Goal: Task Accomplishment & Management: Manage account settings

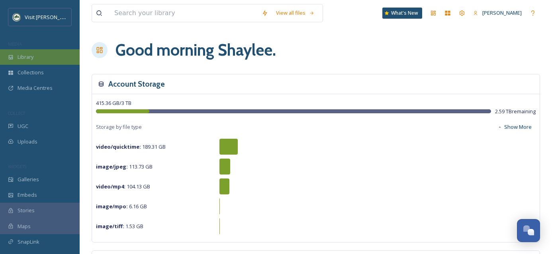
click at [57, 62] on div "Library" at bounding box center [40, 57] width 80 height 16
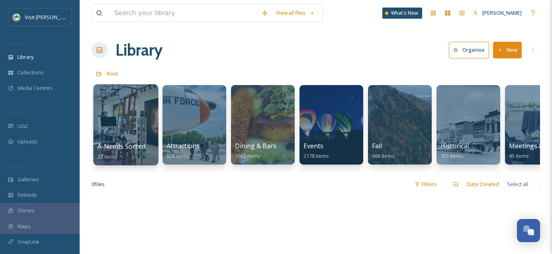
click at [118, 137] on div at bounding box center [125, 124] width 65 height 81
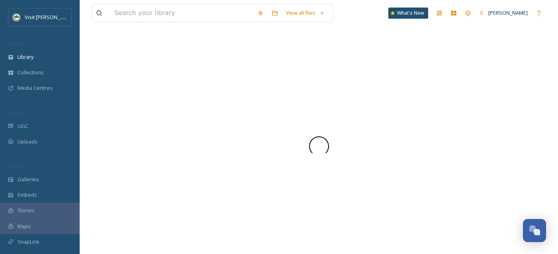
click at [118, 137] on div at bounding box center [319, 146] width 454 height 20
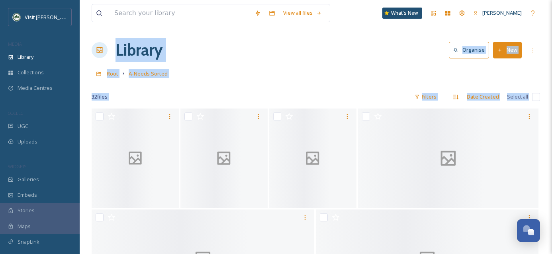
click at [446, 76] on div "Root A-Needs Sorted" at bounding box center [316, 73] width 448 height 15
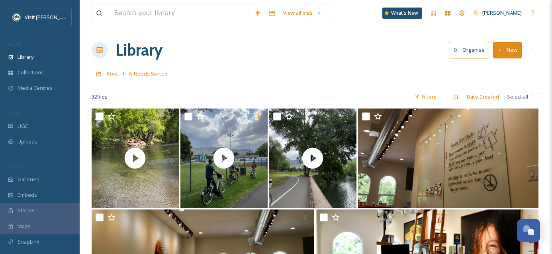
click at [446, 76] on div "Root A-Needs Sorted" at bounding box center [316, 73] width 448 height 15
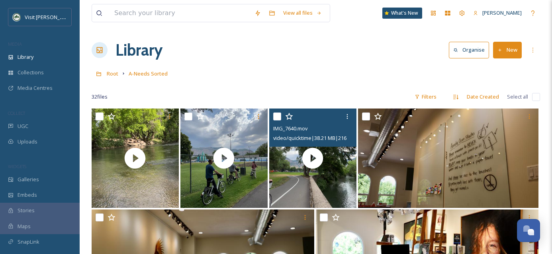
click at [274, 117] on input "checkbox" at bounding box center [277, 117] width 8 height 8
checkbox input "true"
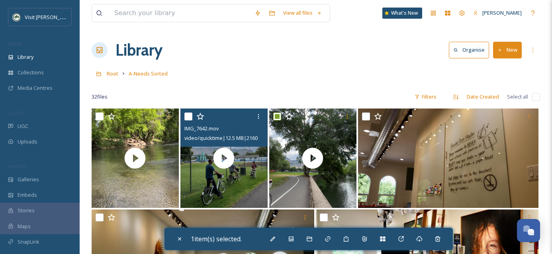
click at [186, 117] on input "checkbox" at bounding box center [188, 117] width 8 height 8
checkbox input "true"
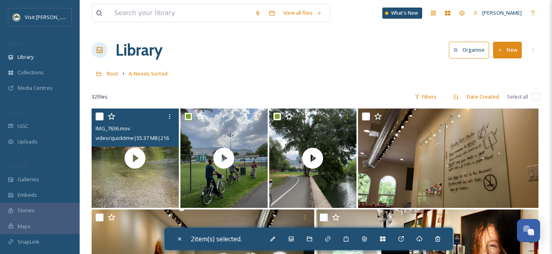
click at [99, 116] on input "checkbox" at bounding box center [100, 117] width 8 height 8
checkbox input "false"
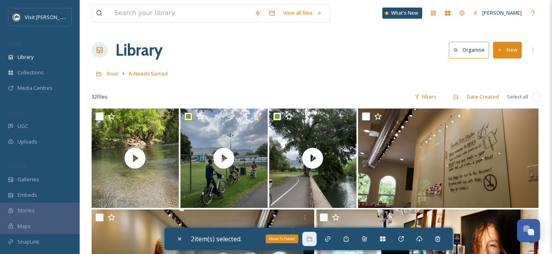
click at [314, 244] on div "Move To Folder" at bounding box center [309, 239] width 14 height 14
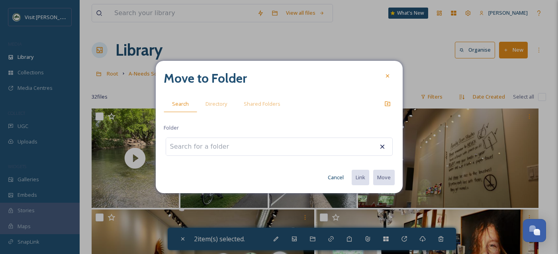
click at [237, 150] on input at bounding box center [210, 147] width 88 height 18
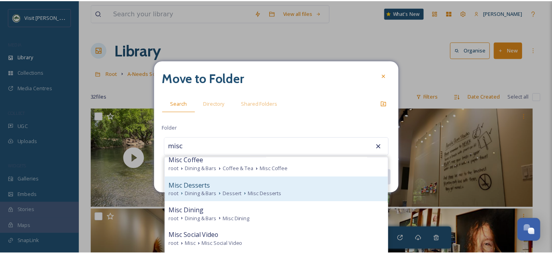
scroll to position [57, 0]
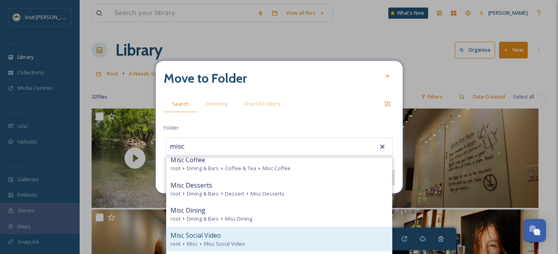
click at [240, 240] on span "Misc Social Video" at bounding box center [224, 244] width 41 height 8
type input "Misc Social Video"
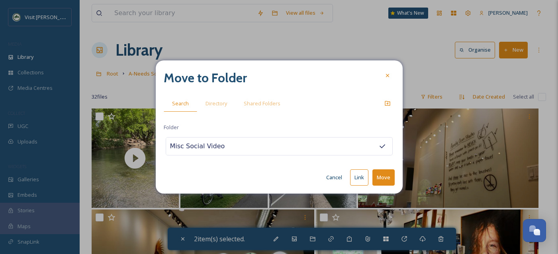
click at [387, 179] on button "Move" at bounding box center [383, 178] width 22 height 16
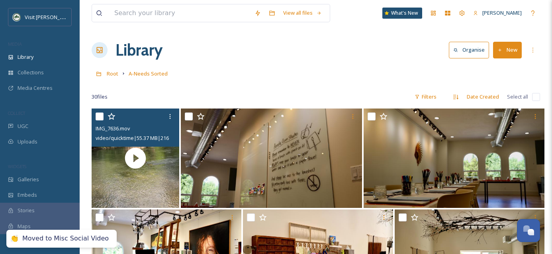
click at [97, 116] on input "checkbox" at bounding box center [100, 117] width 8 height 8
checkbox input "true"
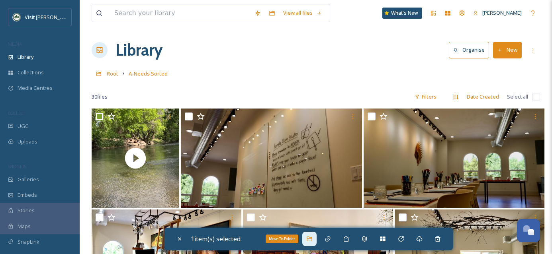
click at [306, 239] on div "Move To Folder" at bounding box center [309, 239] width 14 height 14
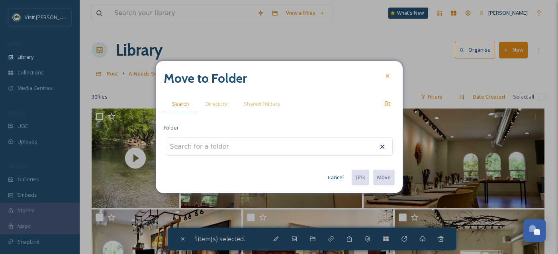
click at [231, 146] on input at bounding box center [210, 147] width 88 height 18
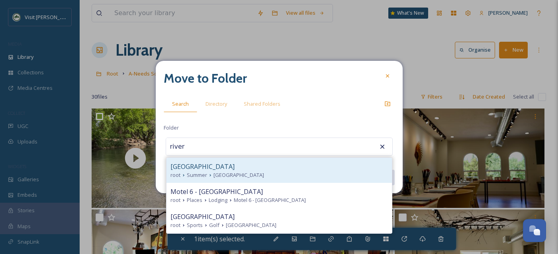
click at [236, 165] on div "[GEOGRAPHIC_DATA]" at bounding box center [278, 167] width 217 height 10
type input "[GEOGRAPHIC_DATA]"
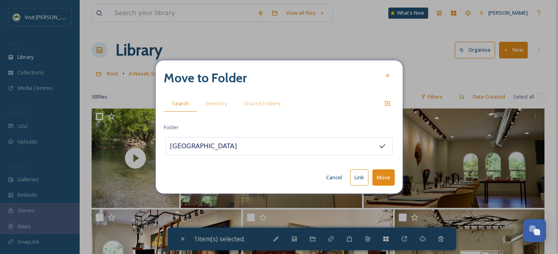
click at [380, 183] on button "Move" at bounding box center [383, 178] width 22 height 16
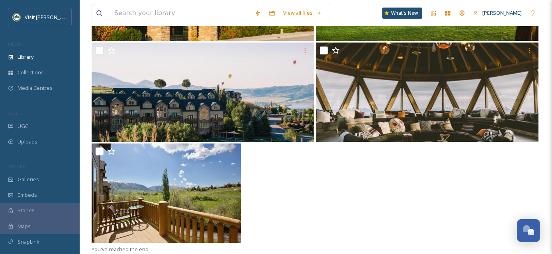
scroll to position [0, 0]
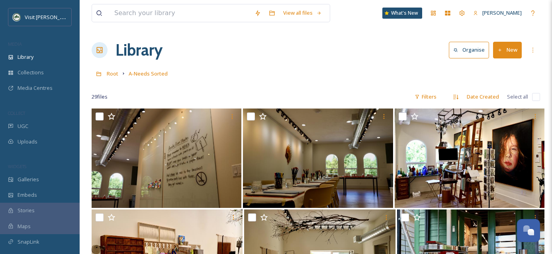
click at [508, 50] on button "New" at bounding box center [507, 50] width 29 height 16
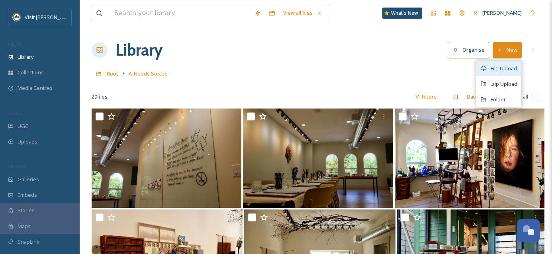
click at [506, 63] on div "File Upload" at bounding box center [498, 69] width 45 height 16
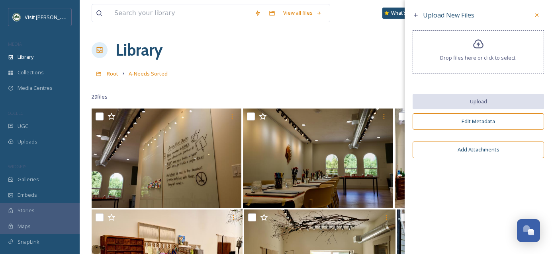
click at [488, 40] on div "Drop files here or click to select." at bounding box center [477, 52] width 131 height 44
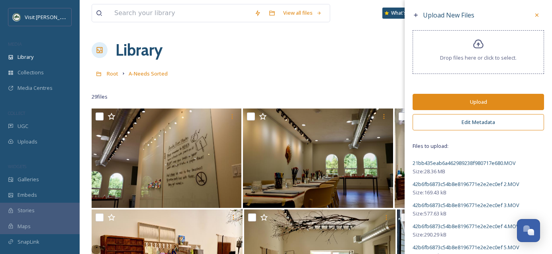
click at [469, 125] on button "Edit Metadata" at bounding box center [477, 122] width 131 height 16
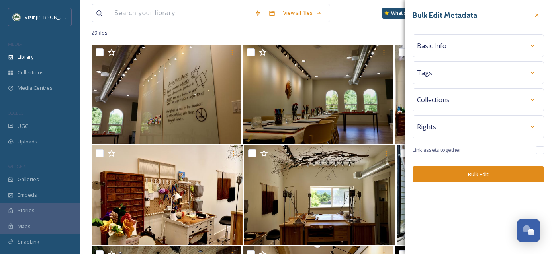
scroll to position [117, 0]
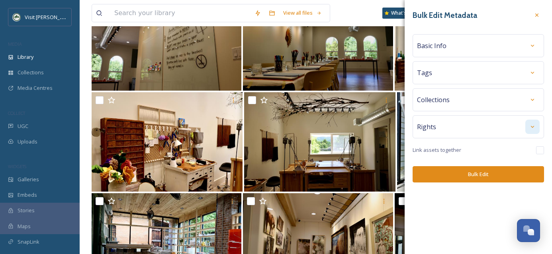
click at [534, 127] on icon at bounding box center [532, 127] width 6 height 6
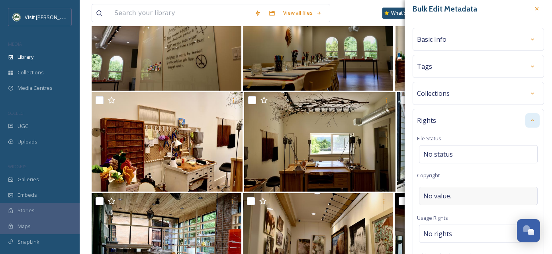
scroll to position [7, 0]
click at [452, 230] on div "No rights" at bounding box center [478, 233] width 119 height 18
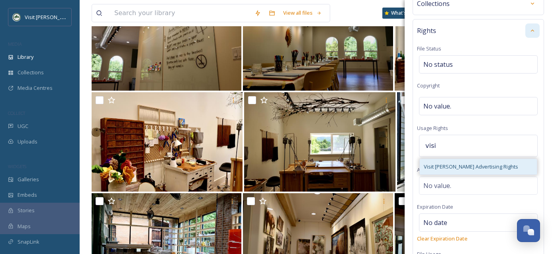
type input "visi"
click at [467, 164] on span "Visit [PERSON_NAME] Advertising Rights" at bounding box center [470, 167] width 94 height 8
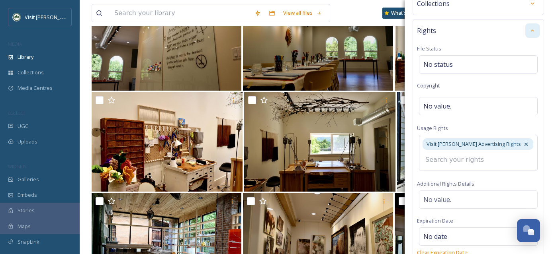
scroll to position [0, 0]
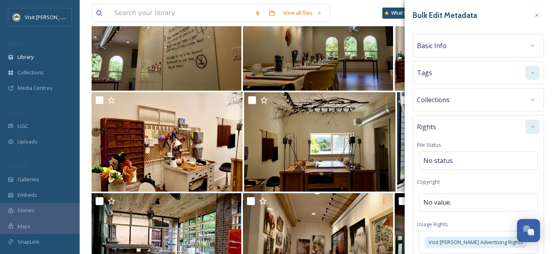
click at [528, 76] on div at bounding box center [532, 73] width 14 height 14
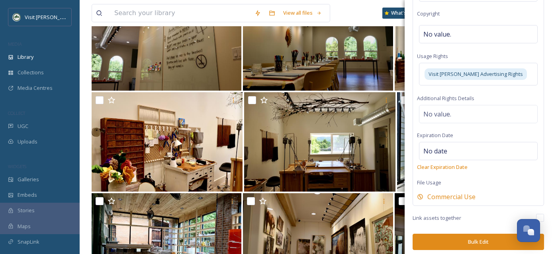
scroll to position [200, 0]
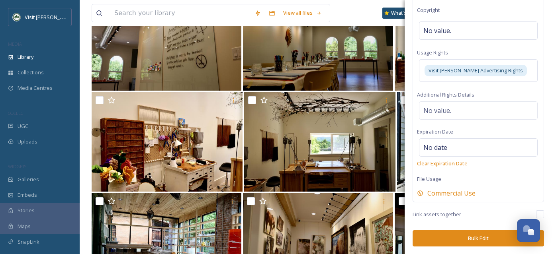
click at [480, 237] on button "Bulk Edit" at bounding box center [477, 238] width 131 height 16
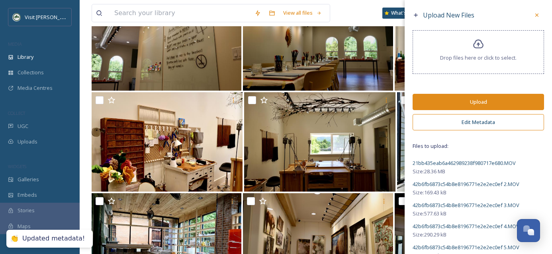
click at [476, 100] on button "Upload" at bounding box center [477, 102] width 131 height 16
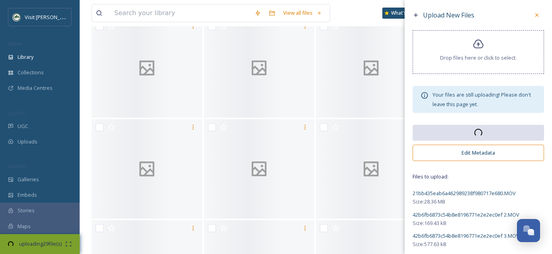
scroll to position [513, 0]
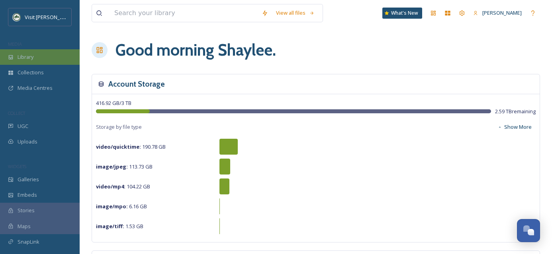
click at [50, 58] on div "Library" at bounding box center [40, 57] width 80 height 16
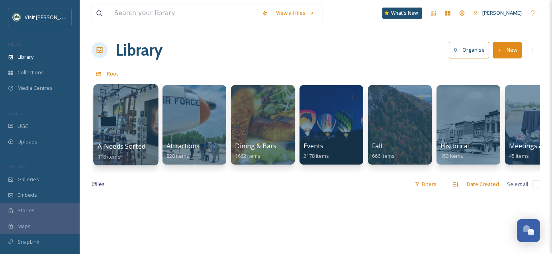
click at [132, 131] on div at bounding box center [125, 124] width 65 height 81
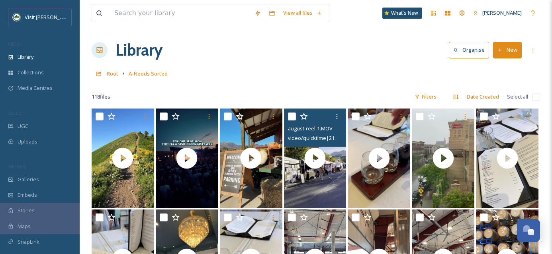
click at [292, 117] on input "checkbox" at bounding box center [292, 117] width 8 height 8
checkbox input "true"
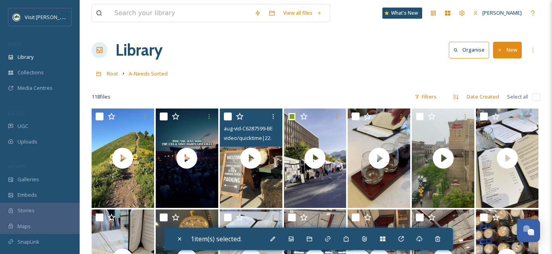
click at [227, 115] on input "checkbox" at bounding box center [228, 117] width 8 height 8
checkbox input "true"
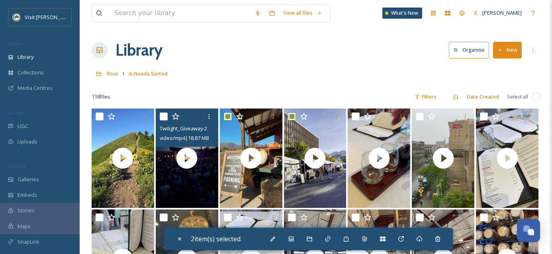
click at [164, 117] on input "checkbox" at bounding box center [164, 117] width 8 height 8
checkbox input "true"
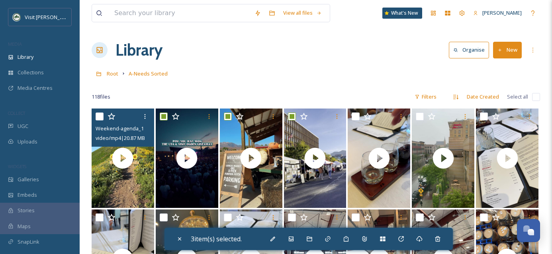
click at [100, 116] on input "checkbox" at bounding box center [100, 117] width 8 height 8
checkbox input "true"
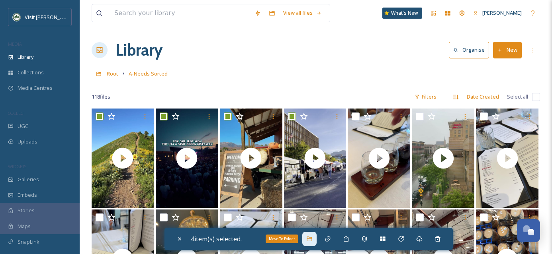
click at [310, 238] on icon at bounding box center [309, 239] width 6 height 6
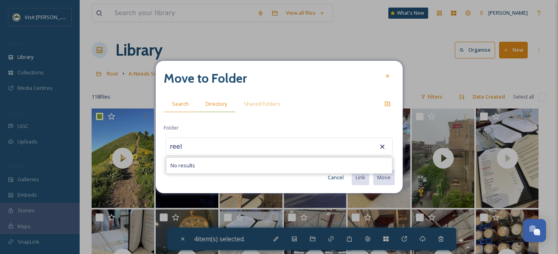
type input "reel"
click at [216, 105] on span "Directory" at bounding box center [215, 104] width 21 height 8
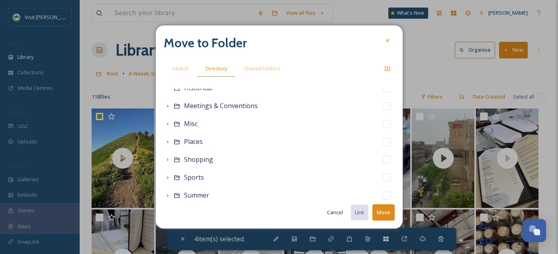
scroll to position [133, 0]
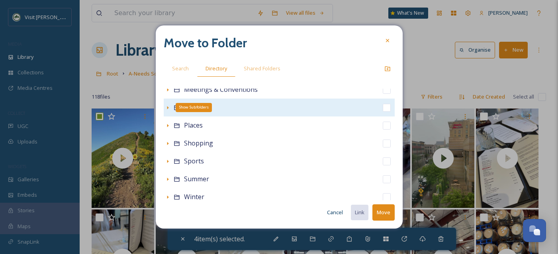
click at [164, 110] on div "Show Subfolders" at bounding box center [168, 108] width 8 height 8
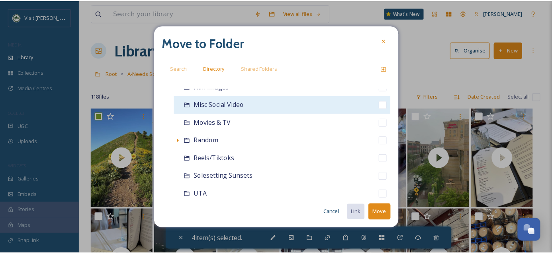
scroll to position [191, 0]
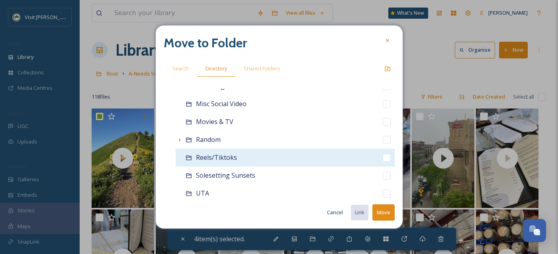
click at [382, 158] on input "checkbox" at bounding box center [386, 158] width 8 height 8
checkbox input "true"
checkbox input "false"
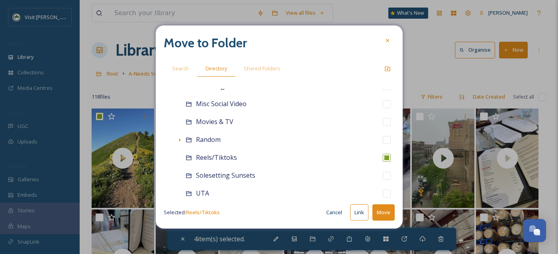
click at [381, 213] on button "Move" at bounding box center [383, 213] width 22 height 16
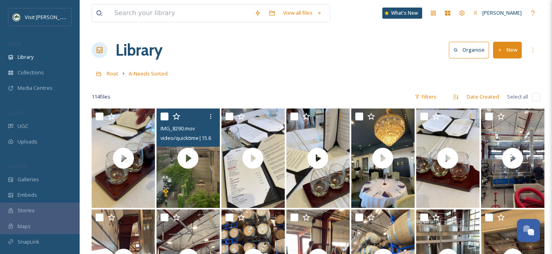
click at [164, 114] on input "checkbox" at bounding box center [164, 117] width 8 height 8
checkbox input "true"
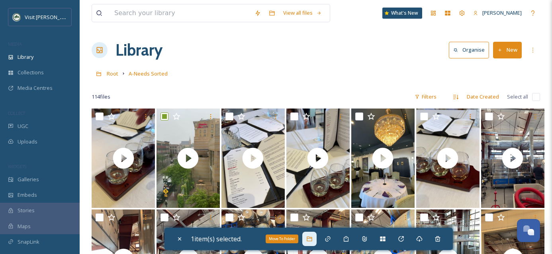
click at [308, 237] on div "Move To Folder" at bounding box center [309, 239] width 14 height 14
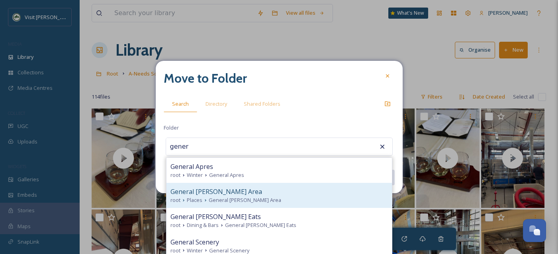
click at [231, 190] on div "General Ogden Area" at bounding box center [278, 192] width 217 height 10
type input "General Ogden Area"
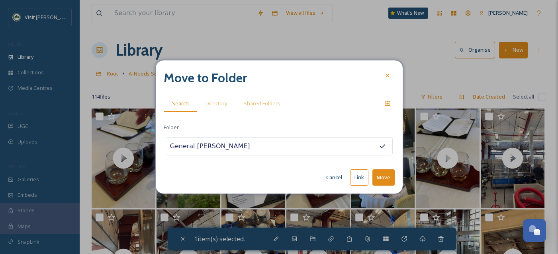
click at [382, 174] on button "Move" at bounding box center [383, 178] width 22 height 16
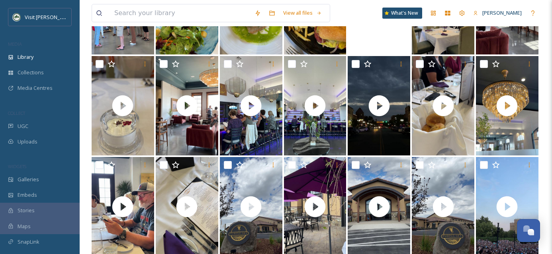
scroll to position [359, 0]
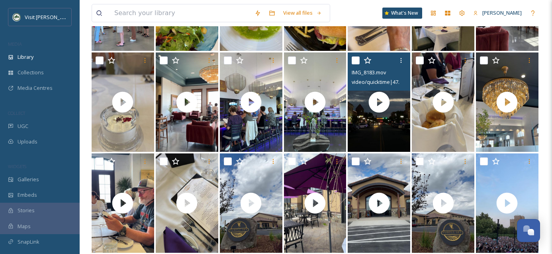
click at [356, 62] on input "checkbox" at bounding box center [355, 61] width 8 height 8
checkbox input "true"
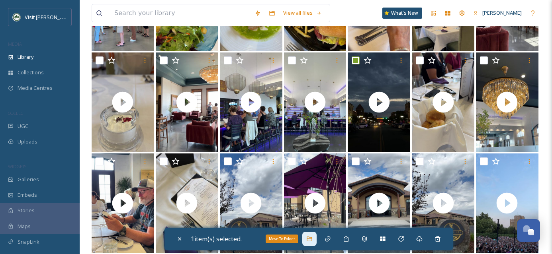
click at [312, 239] on icon at bounding box center [309, 239] width 6 height 6
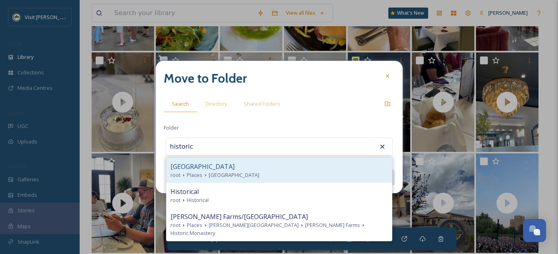
click at [230, 166] on div "Historic 25th Street" at bounding box center [278, 167] width 217 height 10
type input "Historic 25th Street"
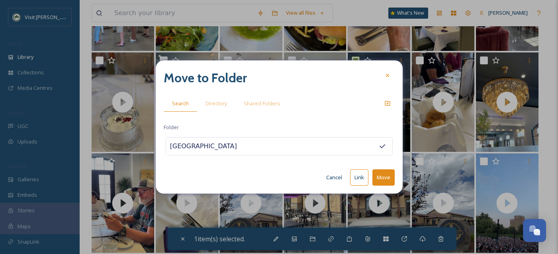
click at [382, 178] on button "Move" at bounding box center [383, 178] width 22 height 16
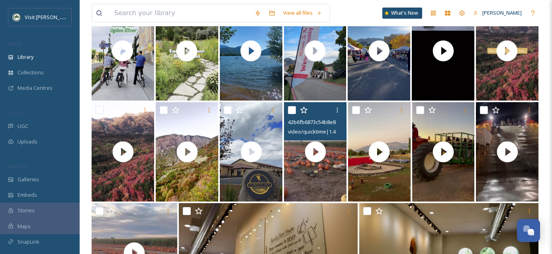
scroll to position [1019, 0]
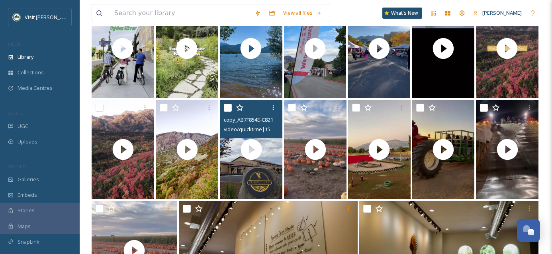
click at [228, 108] on input "checkbox" at bounding box center [228, 108] width 8 height 8
checkbox input "true"
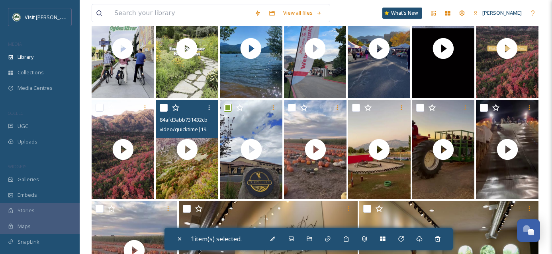
click at [164, 111] on input "checkbox" at bounding box center [164, 108] width 8 height 8
checkbox input "true"
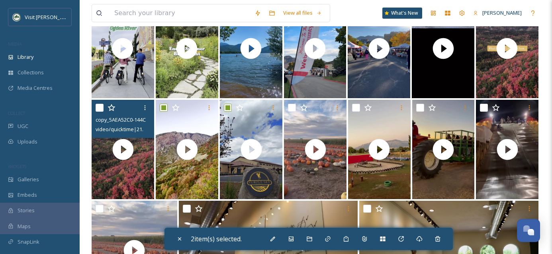
click at [98, 108] on input "checkbox" at bounding box center [100, 108] width 8 height 8
checkbox input "true"
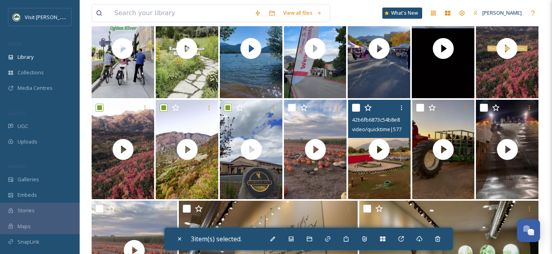
click at [355, 107] on input "checkbox" at bounding box center [356, 108] width 8 height 8
checkbox input "true"
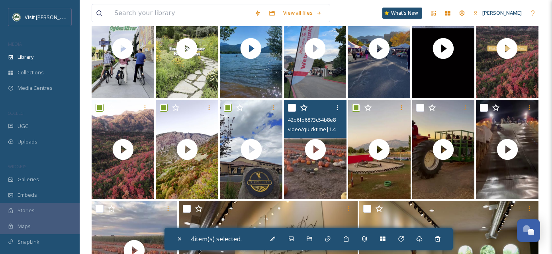
click at [293, 108] on input "checkbox" at bounding box center [292, 108] width 8 height 8
checkbox input "true"
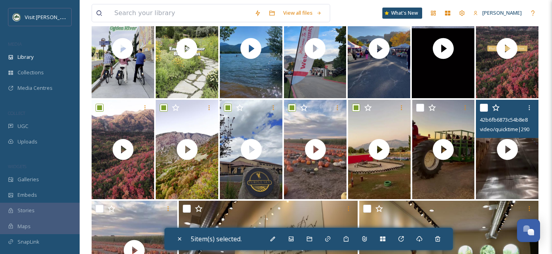
click at [485, 111] on input "checkbox" at bounding box center [484, 108] width 8 height 8
checkbox input "true"
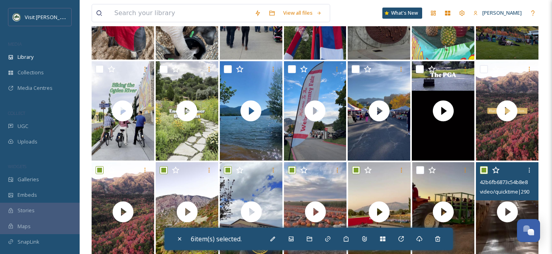
scroll to position [951, 0]
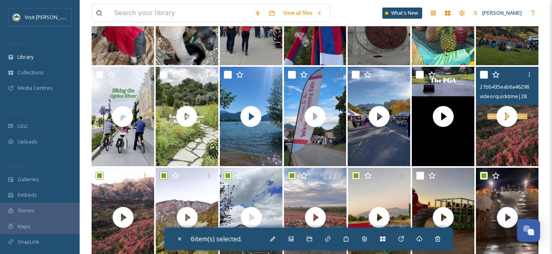
click at [483, 76] on input "checkbox" at bounding box center [484, 75] width 8 height 8
checkbox input "true"
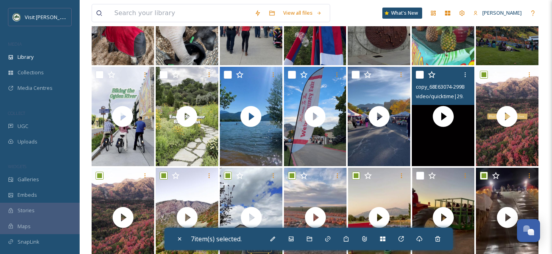
click at [422, 73] on input "checkbox" at bounding box center [419, 75] width 8 height 8
checkbox input "true"
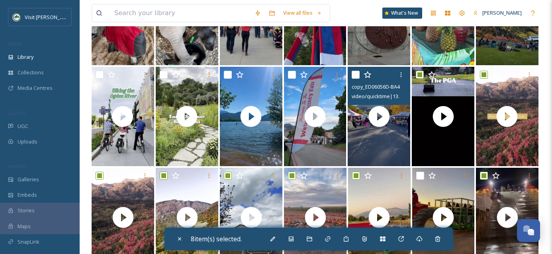
click at [356, 74] on input "checkbox" at bounding box center [355, 75] width 8 height 8
checkbox input "true"
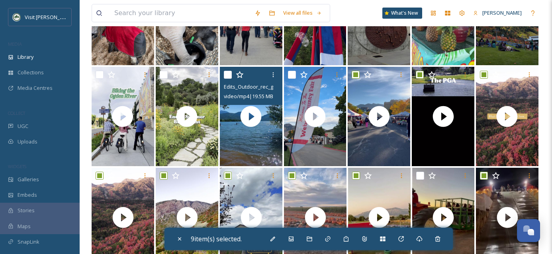
click at [228, 74] on input "checkbox" at bounding box center [228, 75] width 8 height 8
checkbox input "true"
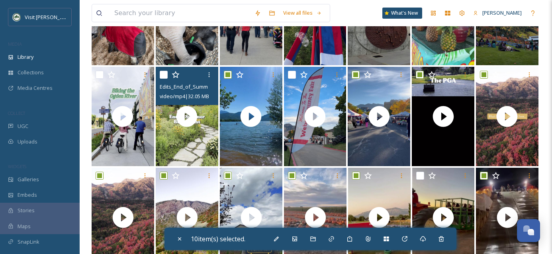
click at [165, 75] on input "checkbox" at bounding box center [164, 75] width 8 height 8
checkbox input "true"
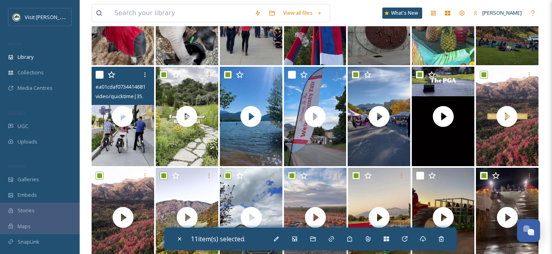
click at [99, 76] on input "checkbox" at bounding box center [100, 75] width 8 height 8
checkbox input "true"
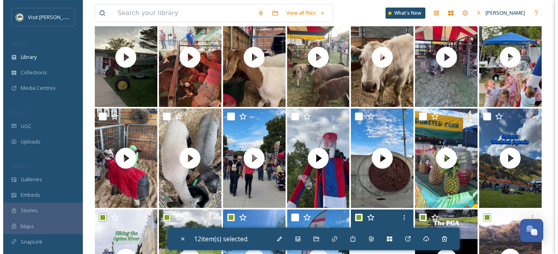
scroll to position [807, 0]
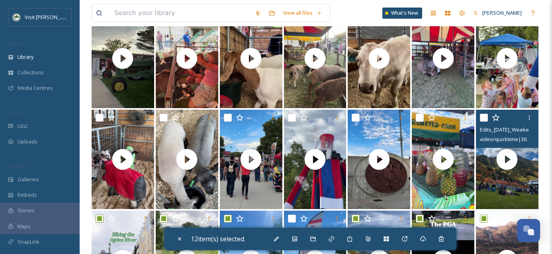
click at [485, 119] on input "checkbox" at bounding box center [484, 118] width 8 height 8
checkbox input "true"
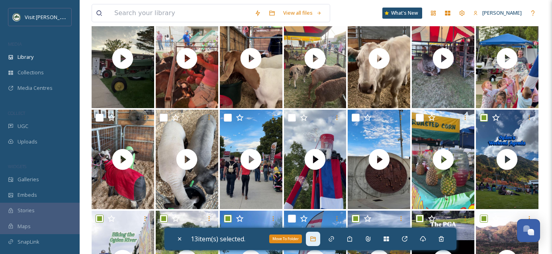
click at [320, 241] on div "Move To Folder" at bounding box center [313, 239] width 14 height 14
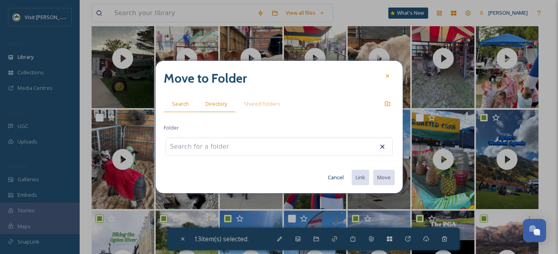
click at [220, 106] on span "Directory" at bounding box center [215, 104] width 21 height 8
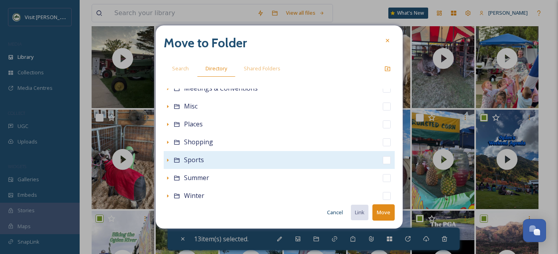
scroll to position [132, 0]
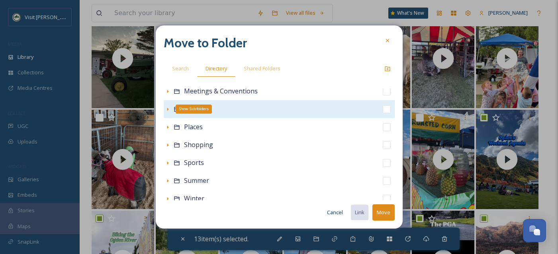
click at [167, 113] on div "Show Subfolders" at bounding box center [168, 109] width 8 height 8
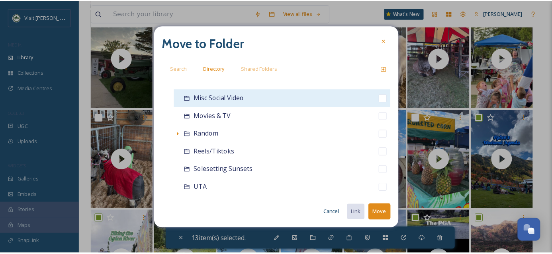
scroll to position [201, 0]
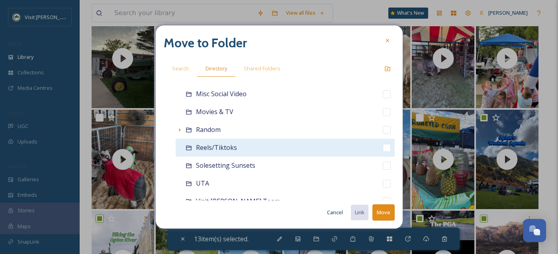
click at [382, 149] on input "checkbox" at bounding box center [386, 148] width 8 height 8
checkbox input "true"
checkbox input "false"
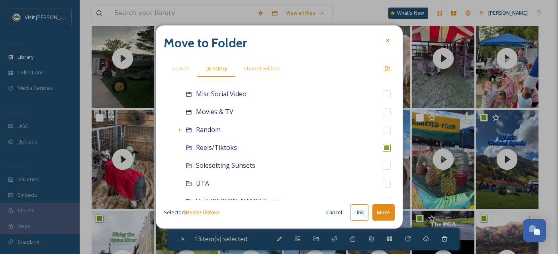
click at [384, 212] on button "Move" at bounding box center [383, 213] width 22 height 16
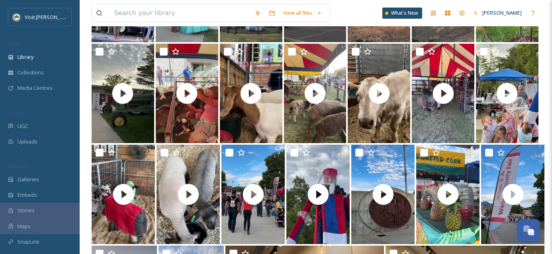
scroll to position [770, 0]
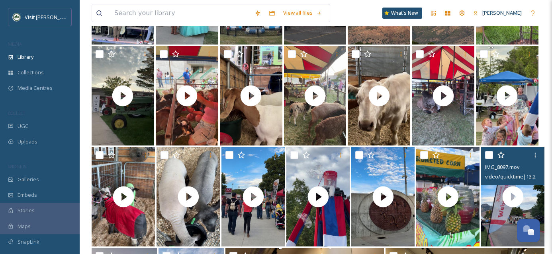
click at [490, 157] on input "checkbox" at bounding box center [489, 155] width 8 height 8
checkbox input "true"
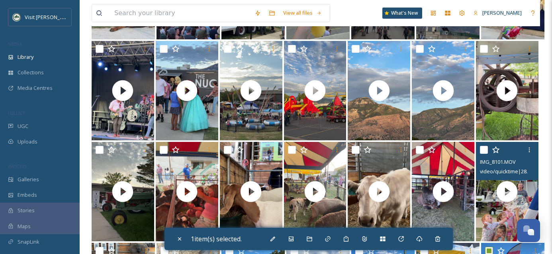
scroll to position [673, 0]
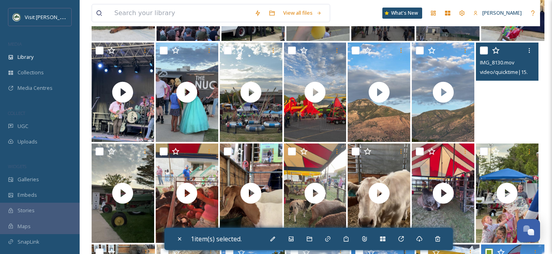
click at [508, 119] on video "IMG_8130.mov" at bounding box center [507, 92] width 62 height 99
checkbox input "true"
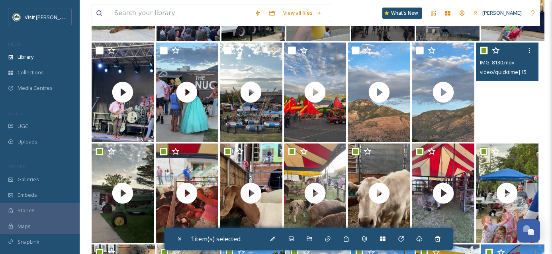
checkbox input "true"
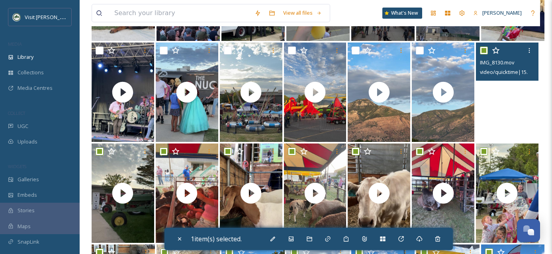
checkbox input "true"
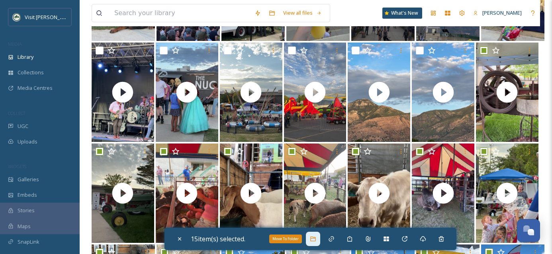
click at [316, 242] on div "Move To Folder" at bounding box center [313, 239] width 14 height 14
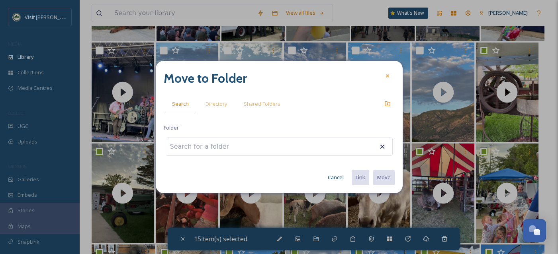
click at [216, 145] on input at bounding box center [210, 147] width 88 height 18
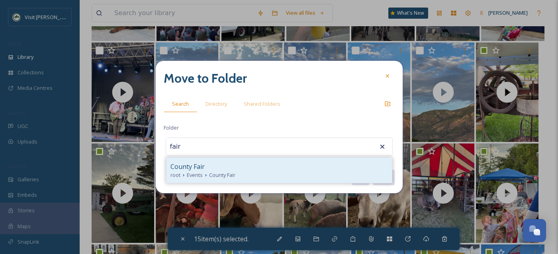
click at [225, 170] on div "County Fair" at bounding box center [278, 167] width 217 height 10
type input "County Fair"
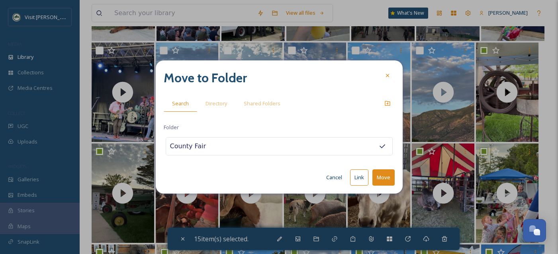
click at [383, 176] on button "Move" at bounding box center [383, 178] width 22 height 16
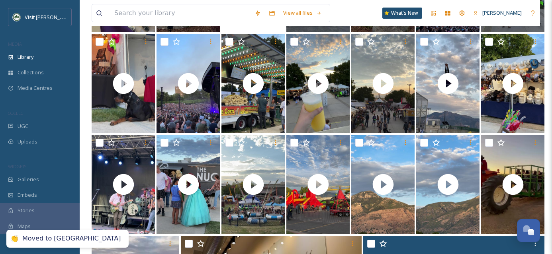
scroll to position [569, 0]
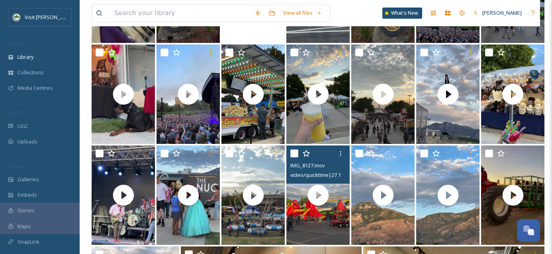
click at [295, 153] on input "checkbox" at bounding box center [294, 154] width 8 height 8
checkbox input "true"
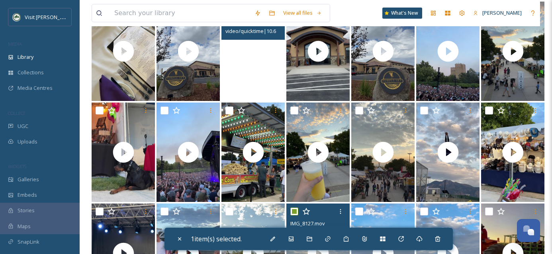
scroll to position [509, 0]
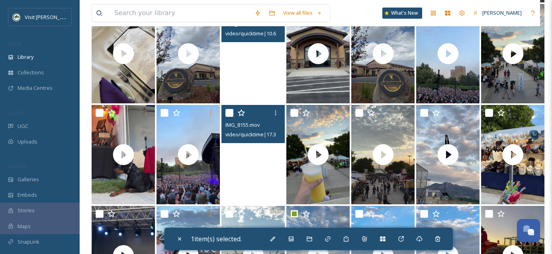
click at [252, 181] on video "IMG_8155.mov" at bounding box center [252, 154] width 63 height 99
checkbox input "true"
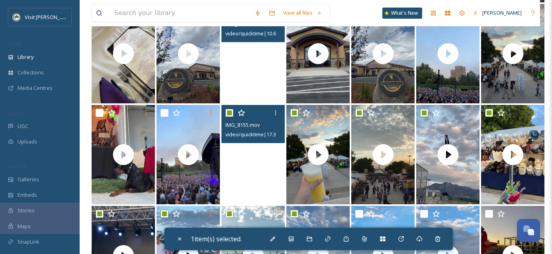
checkbox input "true"
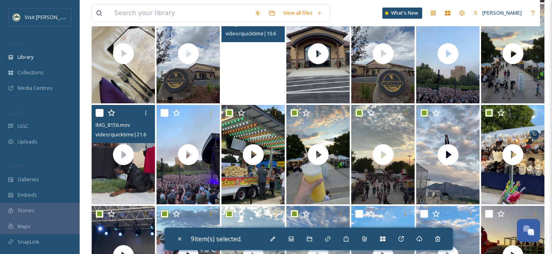
click at [97, 113] on input "checkbox" at bounding box center [100, 113] width 8 height 8
checkbox input "true"
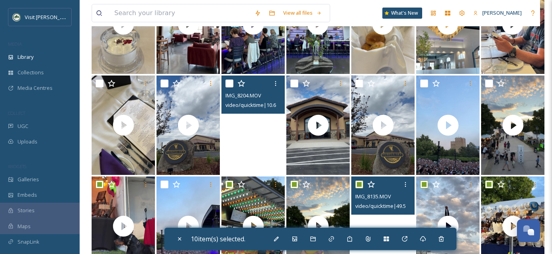
scroll to position [435, 0]
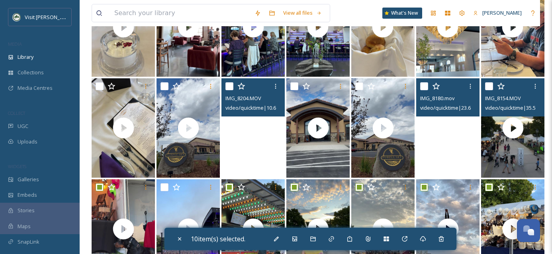
click at [489, 89] on input "checkbox" at bounding box center [489, 86] width 8 height 8
checkbox input "true"
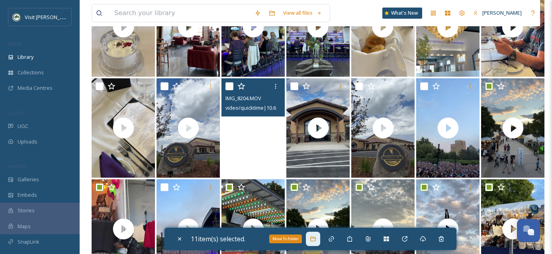
click at [315, 240] on icon at bounding box center [313, 239] width 6 height 6
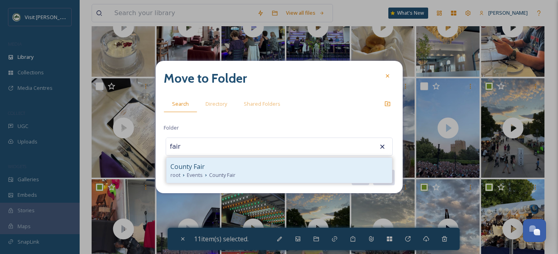
click at [230, 168] on div "County Fair" at bounding box center [278, 167] width 217 height 10
type input "County Fair"
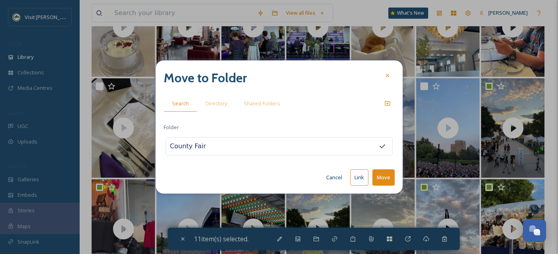
click at [386, 177] on button "Move" at bounding box center [383, 178] width 22 height 16
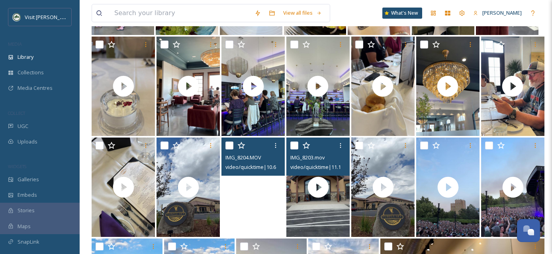
scroll to position [366, 0]
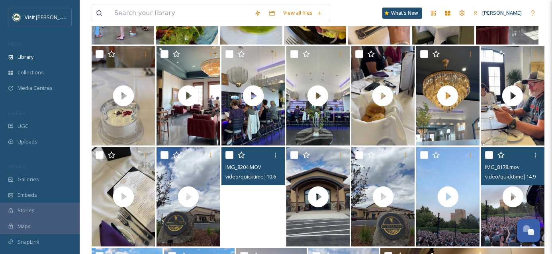
click at [490, 154] on input "checkbox" at bounding box center [489, 155] width 8 height 8
checkbox input "true"
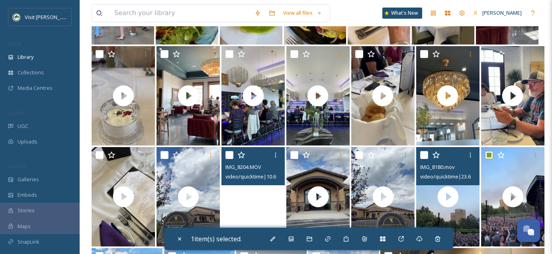
click at [423, 156] on input "checkbox" at bounding box center [424, 155] width 8 height 8
checkbox input "true"
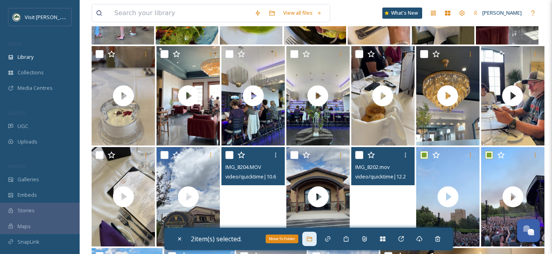
click at [312, 241] on icon at bounding box center [308, 239] width 5 height 5
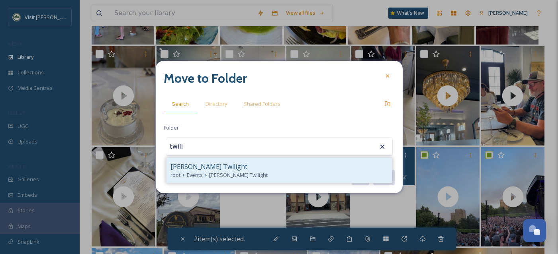
click at [239, 168] on div "Ogden Twilight" at bounding box center [278, 167] width 217 height 10
type input "Ogden Twilight"
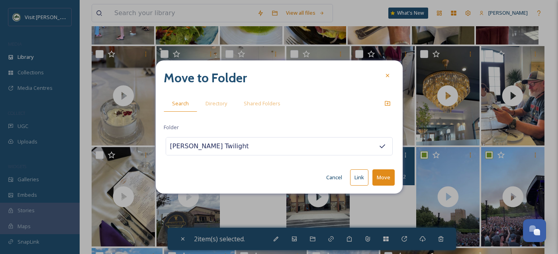
click at [375, 177] on button "Move" at bounding box center [383, 178] width 22 height 16
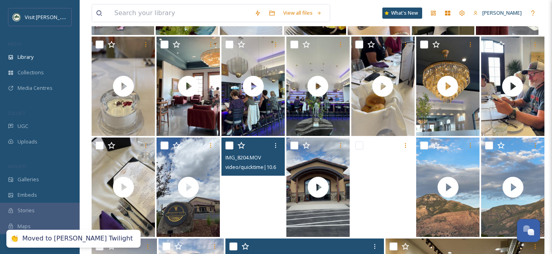
scroll to position [370, 0]
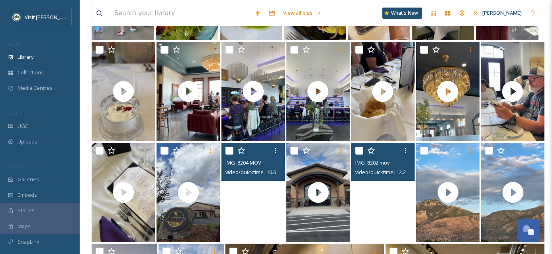
click at [359, 152] on input "checkbox" at bounding box center [359, 151] width 8 height 8
checkbox input "true"
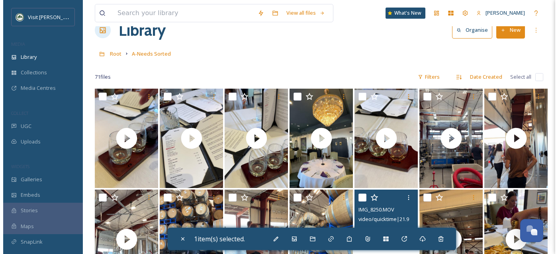
scroll to position [8, 0]
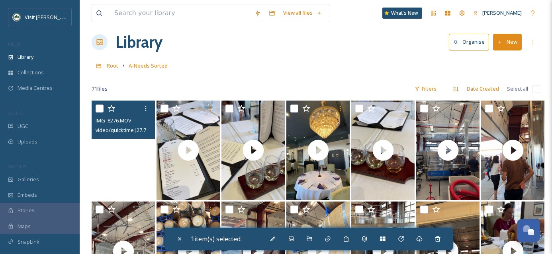
click at [144, 172] on video "IMG_8276.MOV" at bounding box center [123, 150] width 63 height 99
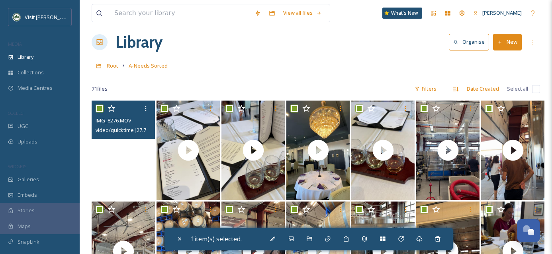
checkbox input "true"
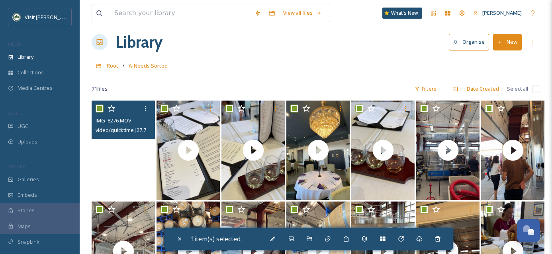
checkbox input "true"
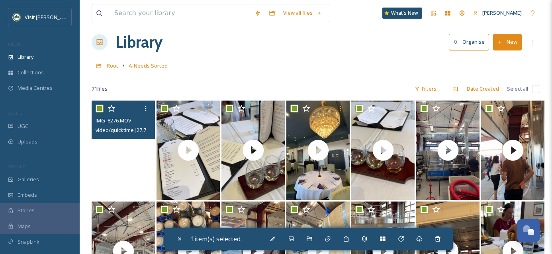
checkbox input "true"
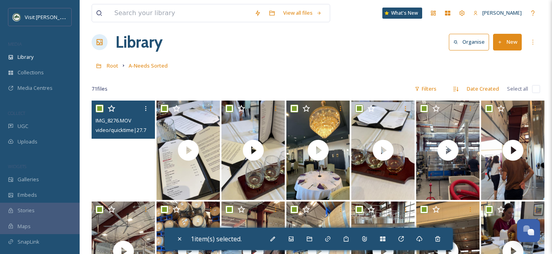
checkbox input "true"
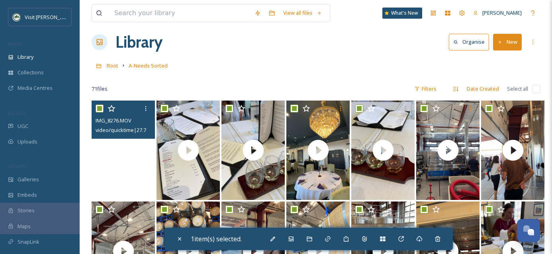
checkbox input "true"
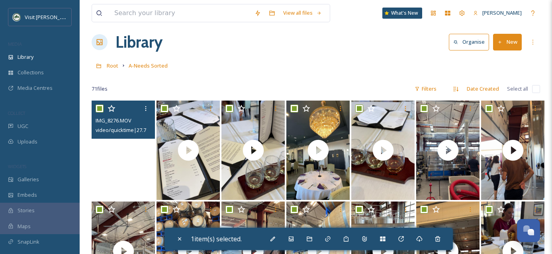
checkbox input "true"
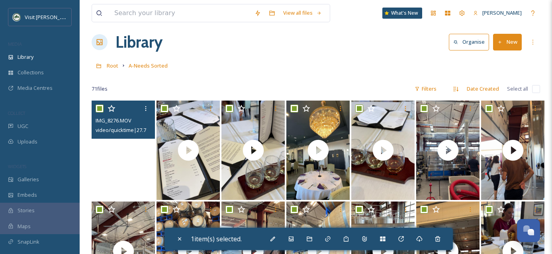
checkbox input "true"
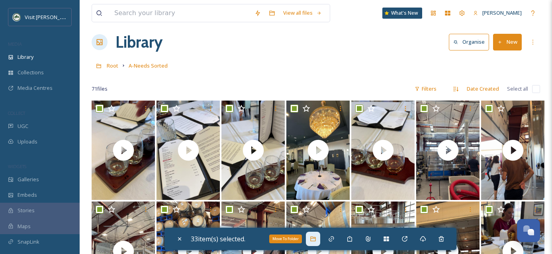
click at [316, 239] on icon at bounding box center [313, 239] width 6 height 6
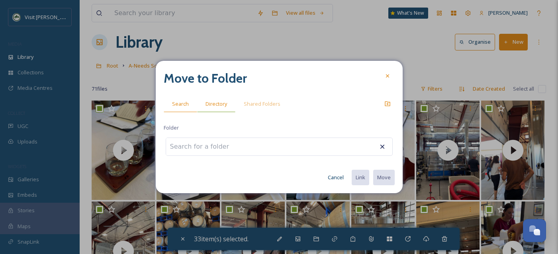
click at [220, 104] on span "Directory" at bounding box center [215, 104] width 21 height 8
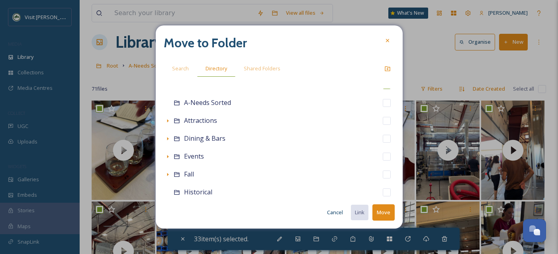
scroll to position [23, 0]
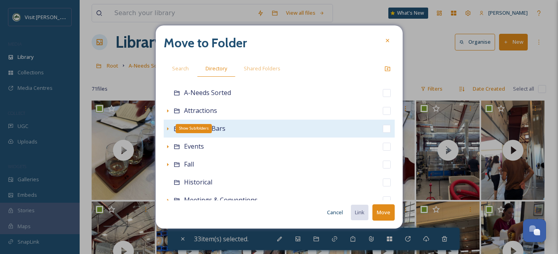
click at [168, 128] on icon at bounding box center [167, 129] width 6 height 6
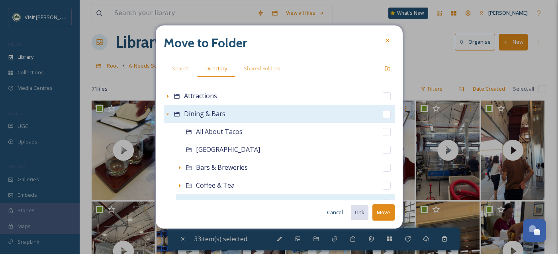
scroll to position [37, 0]
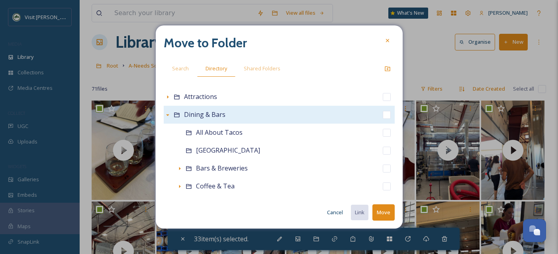
click at [382, 115] on input "checkbox" at bounding box center [386, 115] width 8 height 8
checkbox input "true"
checkbox input "false"
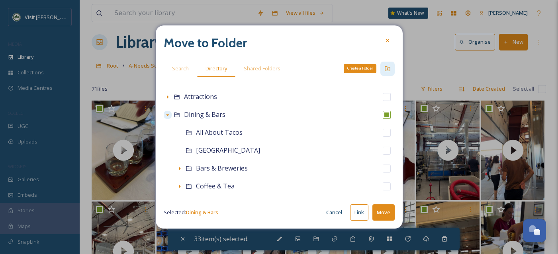
click at [387, 74] on div "Create a Folder" at bounding box center [387, 69] width 14 height 14
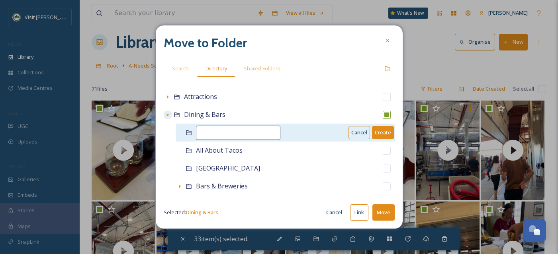
click at [241, 135] on input at bounding box center [238, 133] width 84 height 14
type input "Purple Sky Winery"
click at [377, 131] on button "Create" at bounding box center [383, 132] width 22 height 13
checkbox input "false"
checkbox input "true"
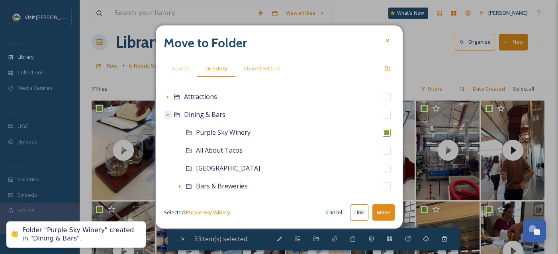
click at [386, 212] on button "Move" at bounding box center [383, 213] width 22 height 16
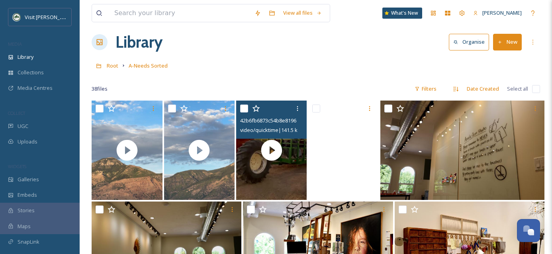
click at [245, 110] on input "checkbox" at bounding box center [244, 109] width 8 height 8
checkbox input "true"
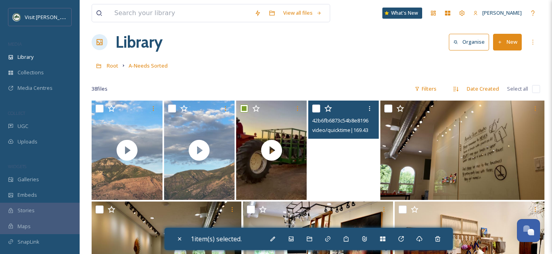
click at [314, 111] on input "checkbox" at bounding box center [316, 109] width 8 height 8
checkbox input "true"
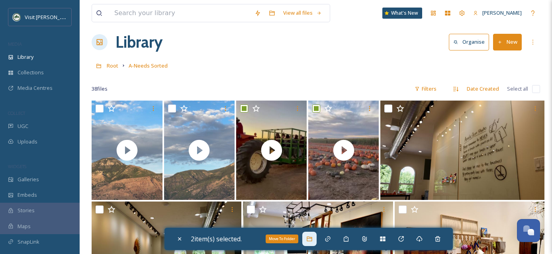
click at [312, 240] on icon at bounding box center [309, 239] width 6 height 6
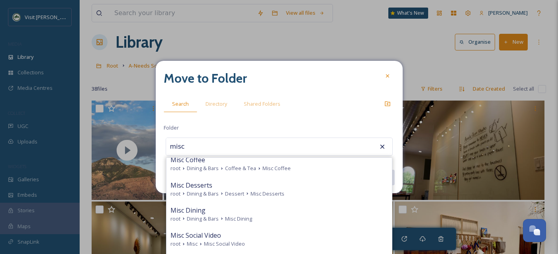
scroll to position [57, 0]
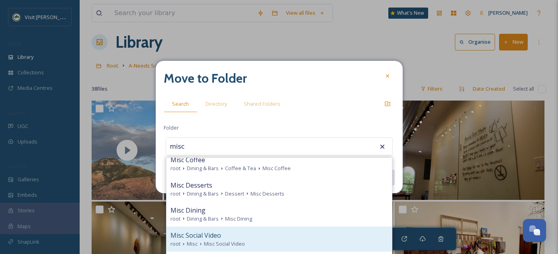
click at [224, 240] on span "Misc Social Video" at bounding box center [224, 244] width 41 height 8
type input "Misc Social Video"
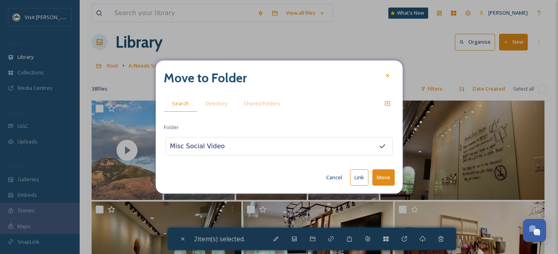
click at [388, 177] on button "Move" at bounding box center [383, 178] width 22 height 16
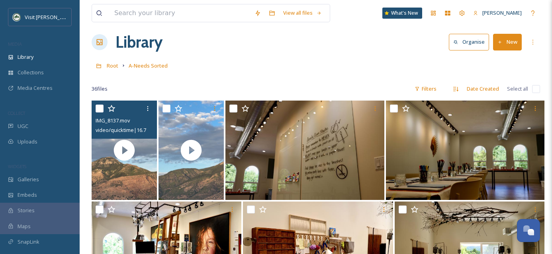
click at [101, 107] on input "checkbox" at bounding box center [100, 109] width 8 height 8
checkbox input "true"
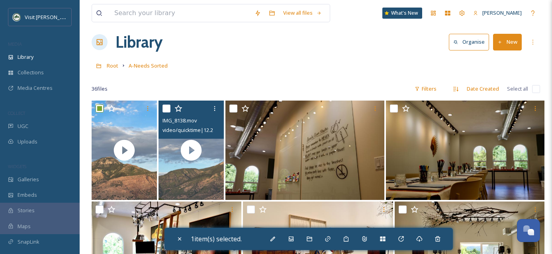
click at [166, 110] on input "checkbox" at bounding box center [166, 109] width 8 height 8
checkbox input "true"
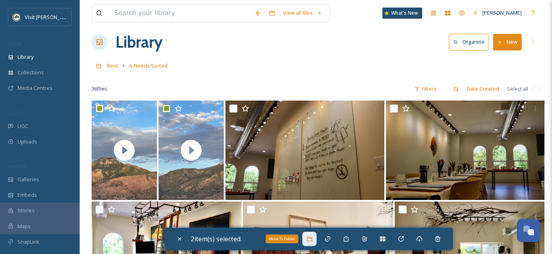
click at [315, 235] on div "Move To Folder" at bounding box center [309, 239] width 14 height 14
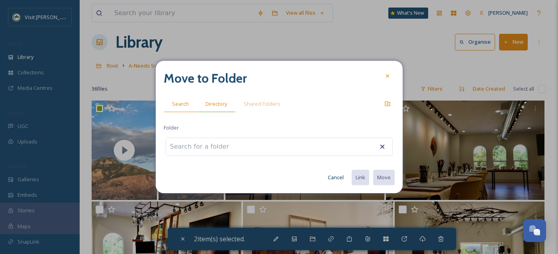
click at [218, 112] on div "Directory" at bounding box center [216, 104] width 38 height 16
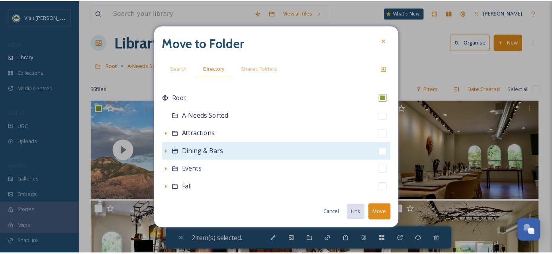
scroll to position [176, 0]
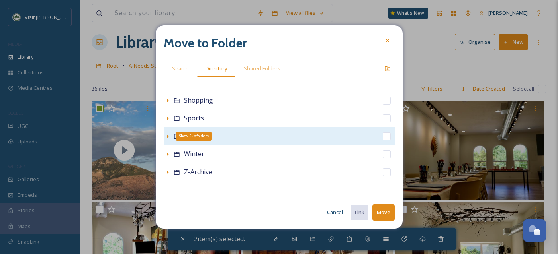
click at [167, 135] on icon at bounding box center [167, 136] width 6 height 6
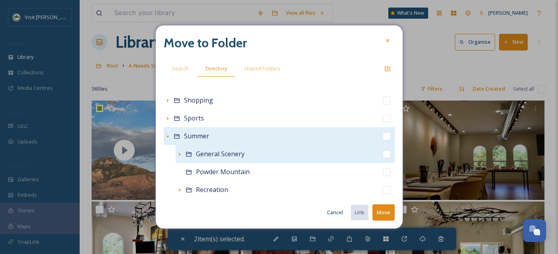
click at [382, 154] on input "checkbox" at bounding box center [386, 154] width 8 height 8
checkbox input "true"
checkbox input "false"
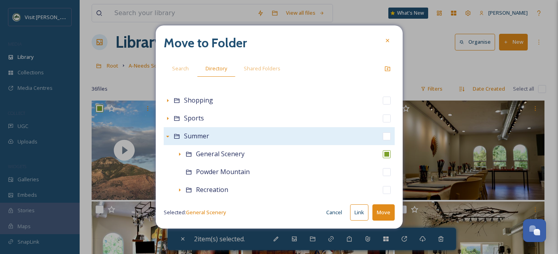
click at [384, 214] on button "Move" at bounding box center [383, 213] width 22 height 16
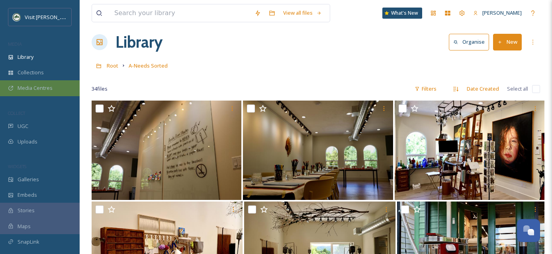
click at [50, 85] on span "Media Centres" at bounding box center [35, 88] width 35 height 8
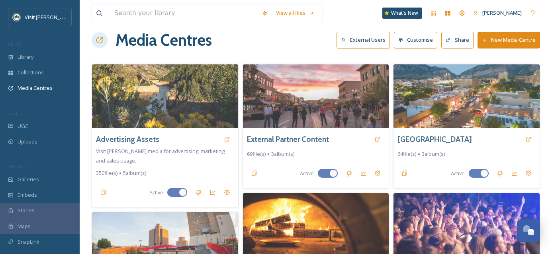
scroll to position [12, 0]
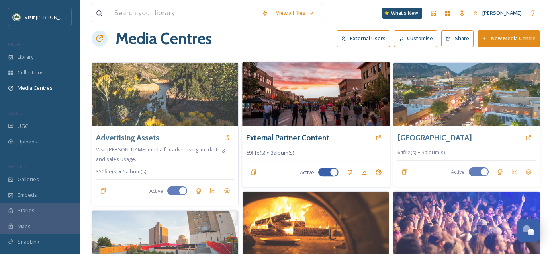
click at [306, 128] on div "External Partner Content 69 file(s) 3 album(s) Active" at bounding box center [315, 157] width 147 height 61
click at [331, 101] on img at bounding box center [315, 94] width 147 height 64
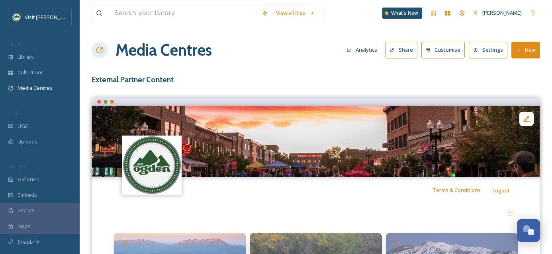
scroll to position [91, 0]
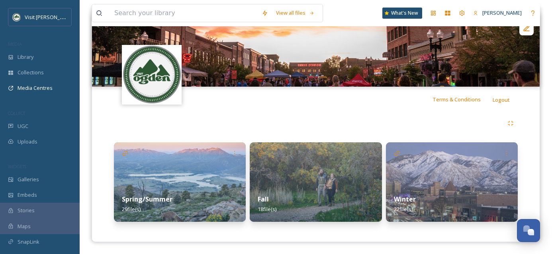
click at [317, 182] on img at bounding box center [316, 182] width 132 height 80
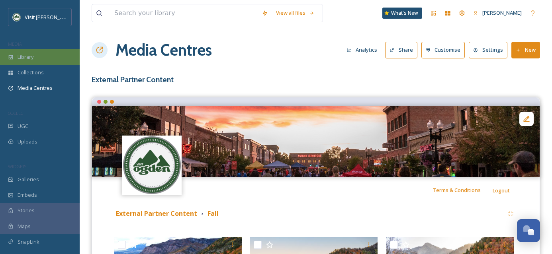
click at [39, 57] on div "Library" at bounding box center [40, 57] width 80 height 16
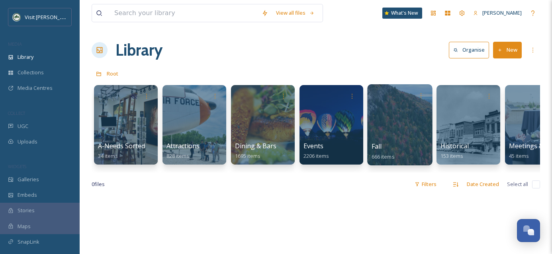
click at [395, 133] on div at bounding box center [399, 124] width 65 height 81
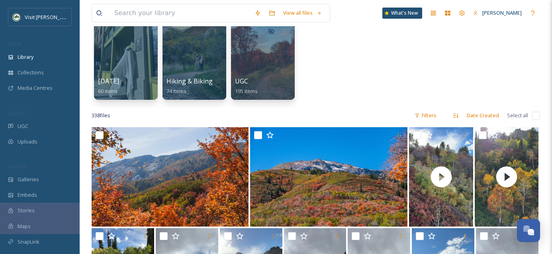
scroll to position [80, 0]
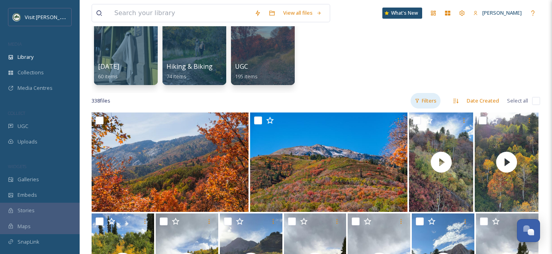
click at [429, 103] on div "Filters" at bounding box center [425, 101] width 30 height 16
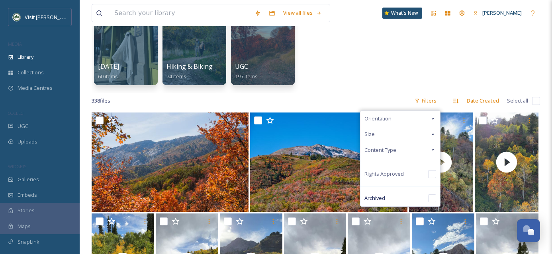
click at [388, 148] on span "Content Type" at bounding box center [380, 150] width 32 height 8
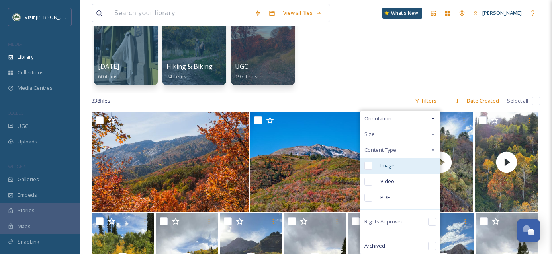
click at [369, 170] on div "Image" at bounding box center [400, 166] width 80 height 16
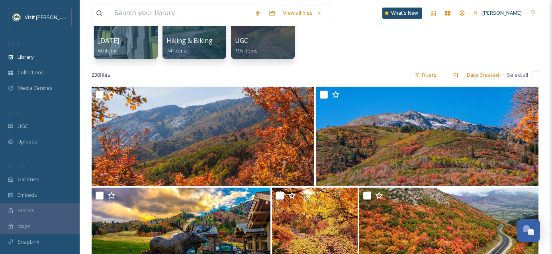
scroll to position [129, 0]
